Goal: Complete application form: Complete application form

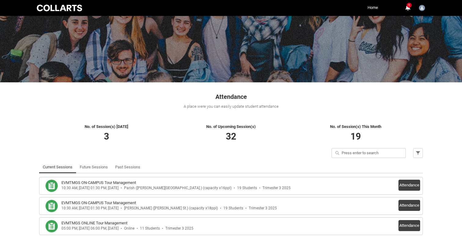
scroll to position [63, 0]
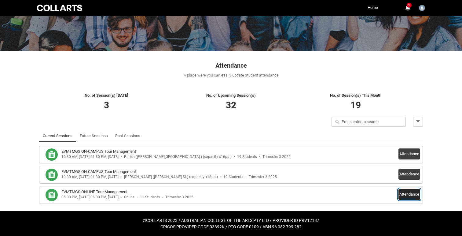
click at [412, 195] on button "Attendance" at bounding box center [409, 194] width 22 height 11
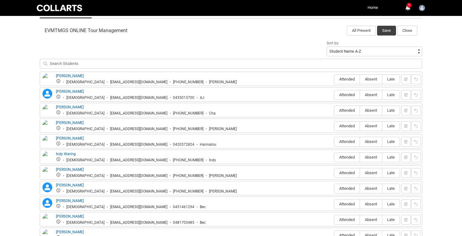
scroll to position [199, 0]
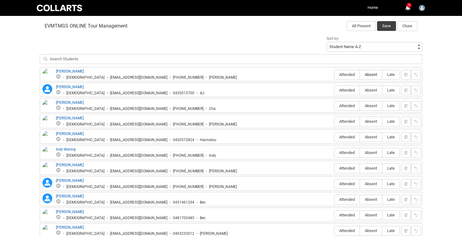
click at [375, 74] on span "Absent" at bounding box center [371, 74] width 22 height 5
click at [360, 74] on input "Absent" at bounding box center [360, 74] width 0 height 0
type lightning-radio-group "Absent"
radio input "true"
click at [372, 90] on span "Absent" at bounding box center [371, 90] width 22 height 5
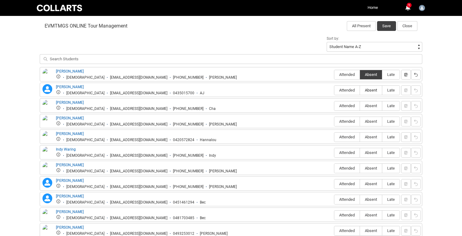
click at [360, 90] on input "Absent" at bounding box center [360, 90] width 0 height 0
type lightning-radio-group "Absent"
radio input "true"
click at [371, 105] on span "Absent" at bounding box center [371, 105] width 22 height 5
click at [360, 105] on input "Absent" at bounding box center [360, 105] width 0 height 0
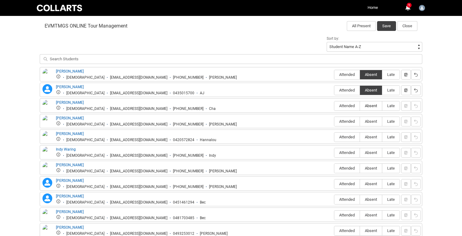
type lightning-radio-group "Absent"
radio input "true"
click at [345, 123] on label "Attended" at bounding box center [346, 121] width 25 height 9
click at [334, 121] on input "Attended" at bounding box center [334, 121] width 0 height 0
type lightning-radio-group "Attended"
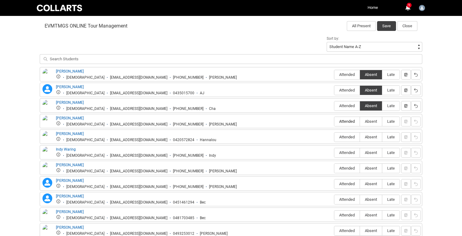
radio input "true"
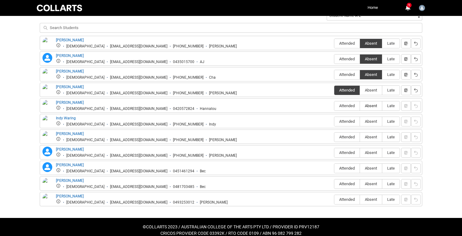
scroll to position [236, 0]
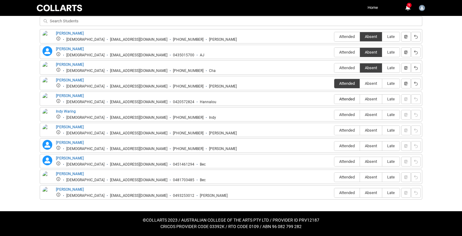
click at [349, 98] on span "Attended" at bounding box center [346, 99] width 25 height 5
click at [334, 99] on input "Attended" at bounding box center [334, 99] width 0 height 0
type lightning-radio-group "Attended"
radio input "true"
click at [373, 115] on span "Absent" at bounding box center [371, 114] width 22 height 5
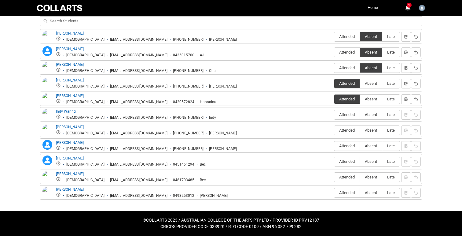
click at [360, 115] on input "Absent" at bounding box center [360, 114] width 0 height 0
type lightning-radio-group "Absent"
radio input "true"
click at [374, 129] on span "Absent" at bounding box center [371, 130] width 22 height 5
click at [360, 130] on input "Absent" at bounding box center [360, 130] width 0 height 0
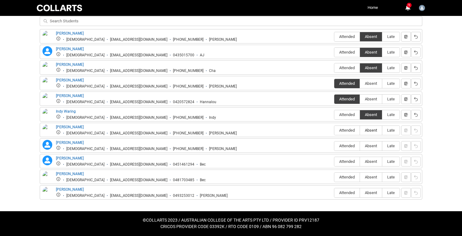
type lightning-radio-group "Absent"
radio input "true"
click at [371, 145] on span "Absent" at bounding box center [371, 145] width 22 height 5
click at [360, 145] on input "Absent" at bounding box center [360, 145] width 0 height 0
type lightning-radio-group "Absent"
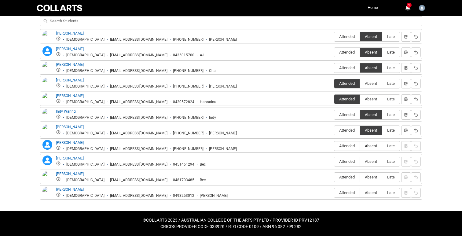
radio input "true"
click at [343, 162] on span "Attended" at bounding box center [346, 161] width 25 height 5
click at [334, 161] on input "Attended" at bounding box center [334, 161] width 0 height 0
type lightning-radio-group "Attended"
radio input "true"
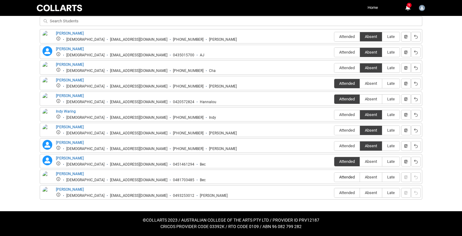
click at [348, 176] on span "Attended" at bounding box center [346, 176] width 25 height 5
click at [334, 177] on input "Attended" at bounding box center [334, 177] width 0 height 0
type lightning-radio-group "Attended"
radio input "true"
click at [372, 192] on span "Absent" at bounding box center [371, 192] width 22 height 5
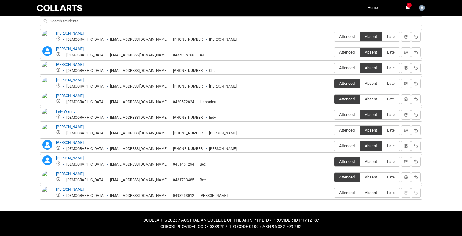
click at [360, 192] on input "Absent" at bounding box center [360, 192] width 0 height 0
type lightning-radio-group "Absent"
radio input "true"
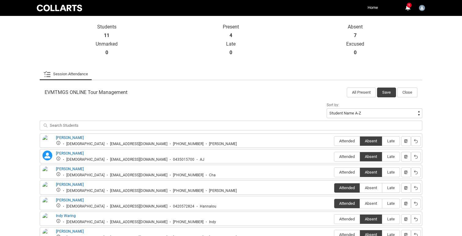
scroll to position [131, 0]
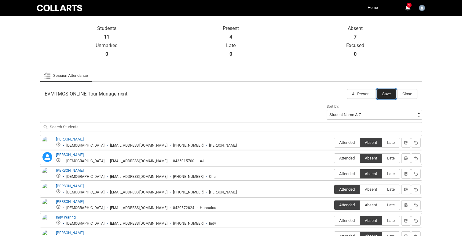
click at [389, 93] on button "Save" at bounding box center [386, 94] width 19 height 10
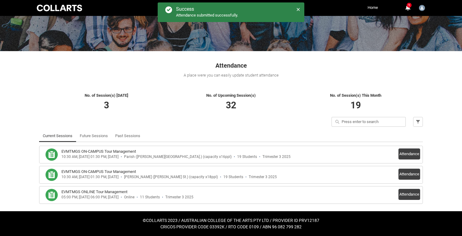
scroll to position [63, 0]
